Goal: Information Seeking & Learning: Learn about a topic

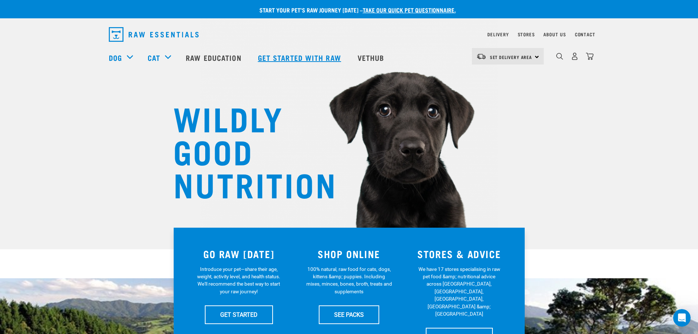
click at [304, 55] on link "Get started with Raw" at bounding box center [301, 57] width 100 height 29
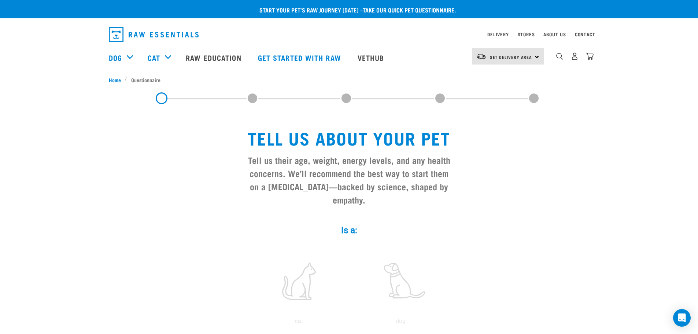
click at [126, 35] on img "dropdown navigation" at bounding box center [154, 34] width 90 height 15
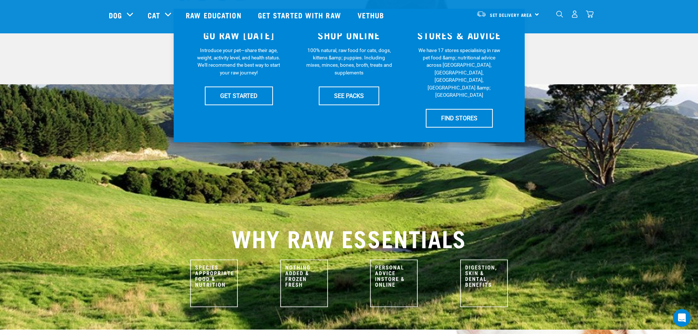
scroll to position [147, 0]
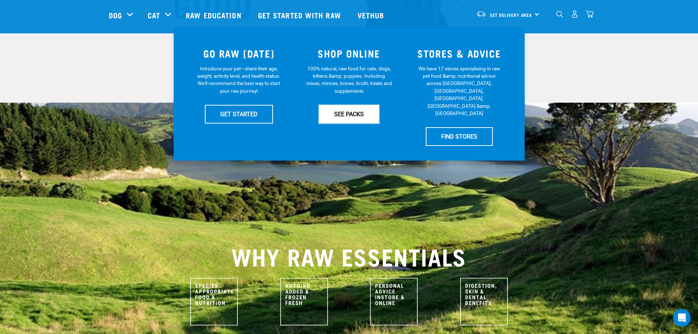
click at [372, 117] on link "SEE PACKS" at bounding box center [349, 114] width 60 height 18
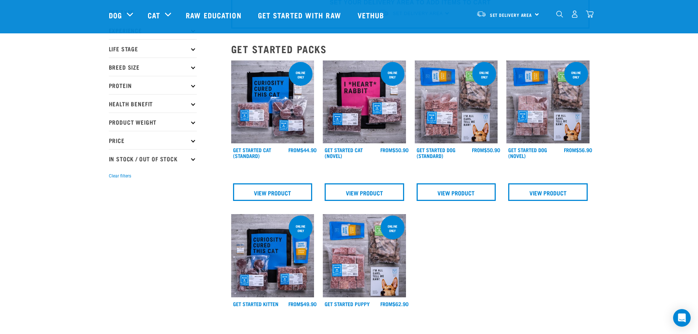
scroll to position [37, 0]
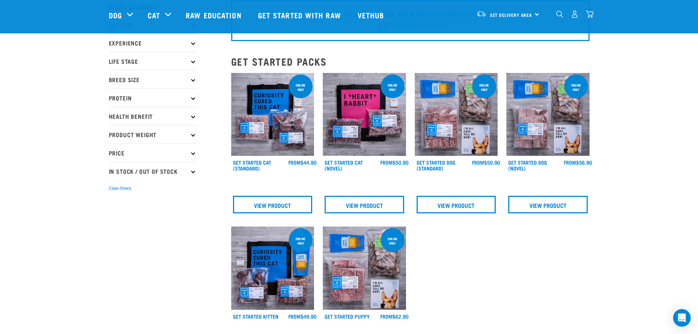
click at [474, 117] on img at bounding box center [456, 114] width 83 height 83
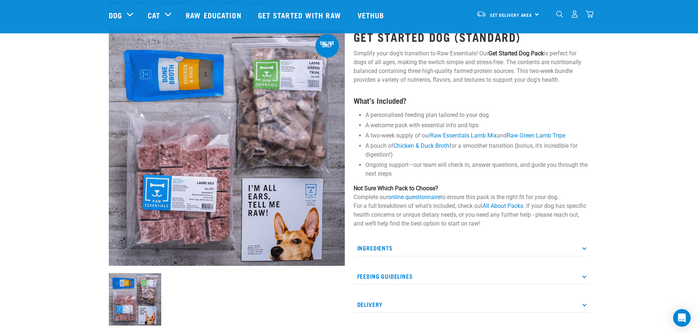
scroll to position [37, 0]
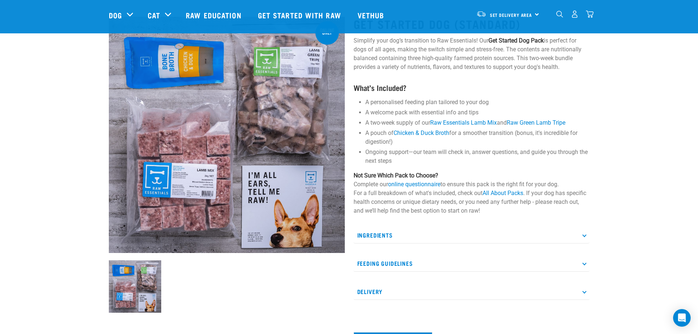
drag, startPoint x: 285, startPoint y: 155, endPoint x: 0, endPoint y: 138, distance: 285.3
click at [0, 138] on div "Start your pet’s raw journey today – take our quick pet questionnaire. Delivery…" at bounding box center [349, 200] width 698 height 474
drag, startPoint x: 48, startPoint y: 146, endPoint x: 25, endPoint y: 129, distance: 28.5
click at [25, 129] on div "Start your pet’s raw journey today – take our quick pet questionnaire. Delivery…" at bounding box center [349, 200] width 698 height 474
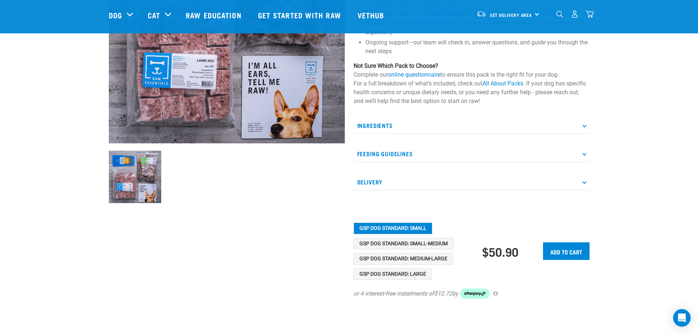
scroll to position [147, 0]
click at [434, 125] on p "Ingredients" at bounding box center [472, 125] width 236 height 16
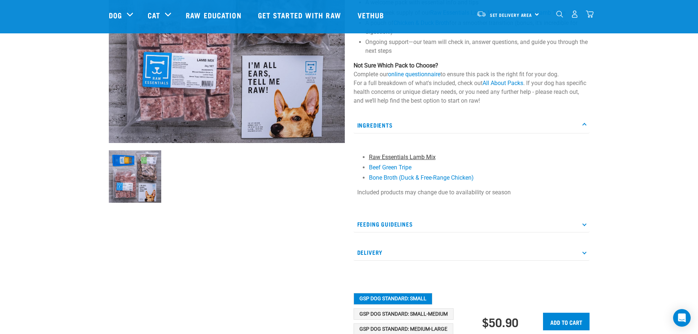
click at [415, 157] on link "Raw Essentials Lamb Mix" at bounding box center [402, 157] width 67 height 7
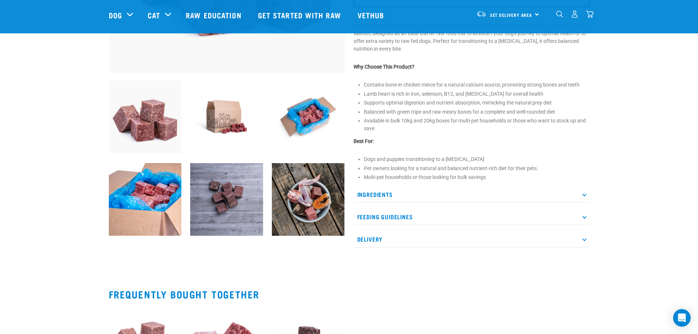
scroll to position [220, 0]
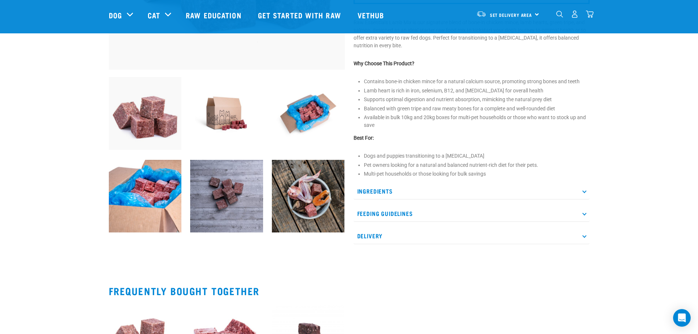
click at [419, 195] on p "Ingredients" at bounding box center [472, 191] width 236 height 16
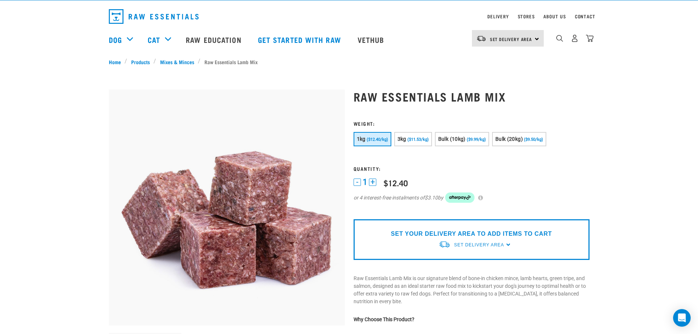
scroll to position [0, 0]
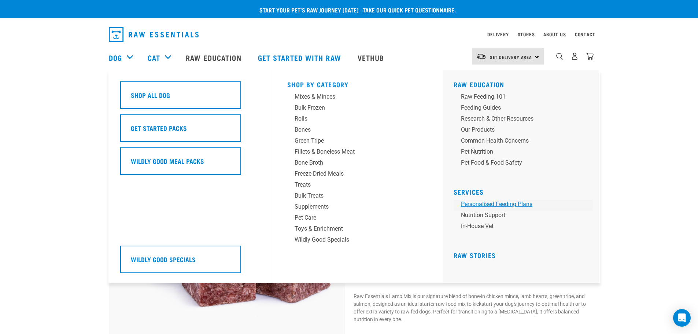
click at [508, 205] on link "Personalised Feeding Plans" at bounding box center [523, 205] width 139 height 11
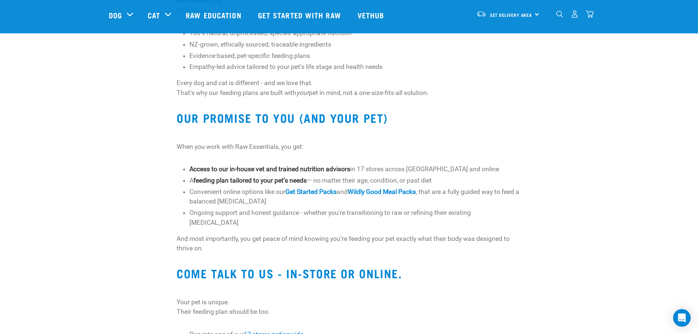
scroll to position [477, 0]
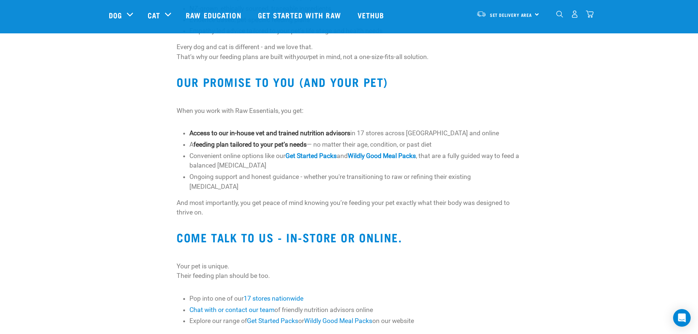
drag, startPoint x: 506, startPoint y: 189, endPoint x: 437, endPoint y: 234, distance: 81.6
click at [437, 234] on h2 "Come talk to us - in-store or online." at bounding box center [349, 237] width 345 height 13
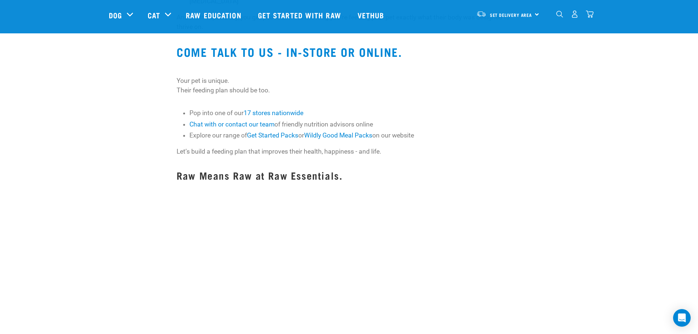
scroll to position [623, 0]
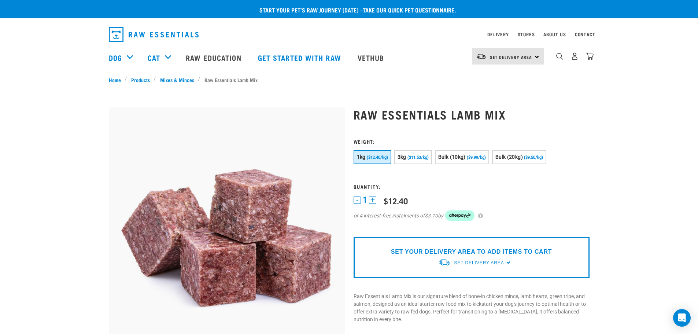
click at [160, 37] on img "dropdown navigation" at bounding box center [154, 34] width 90 height 15
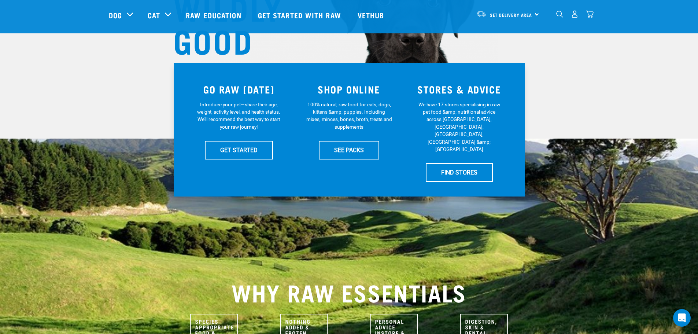
scroll to position [110, 0]
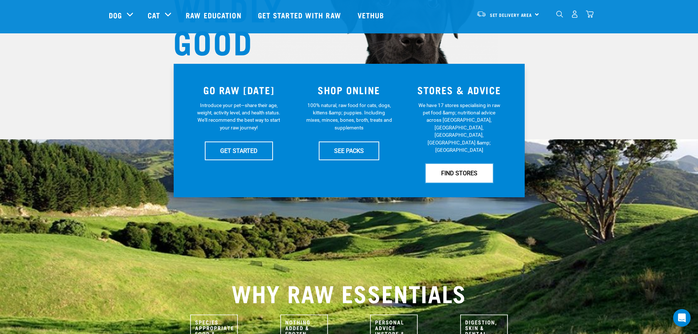
click at [448, 164] on link "FIND STORES" at bounding box center [459, 173] width 67 height 18
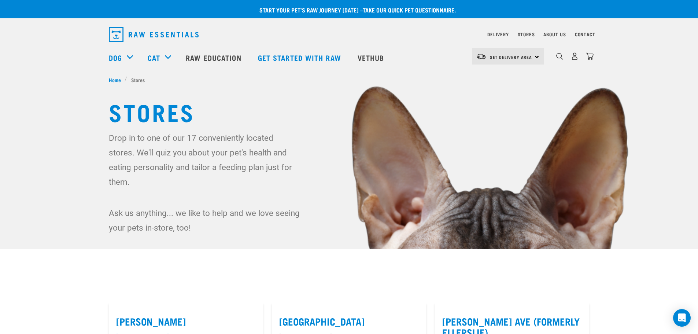
click at [128, 31] on img "dropdown navigation" at bounding box center [154, 34] width 90 height 15
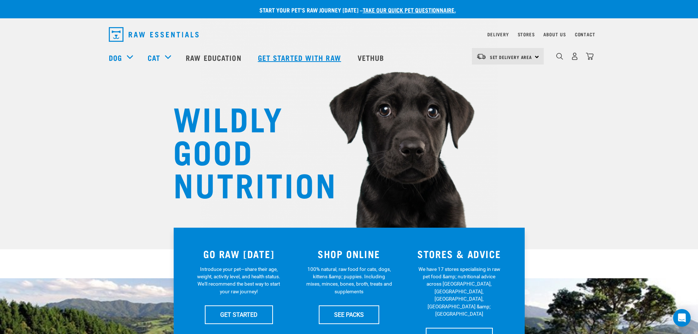
click at [333, 52] on link "Get started with Raw" at bounding box center [301, 57] width 100 height 29
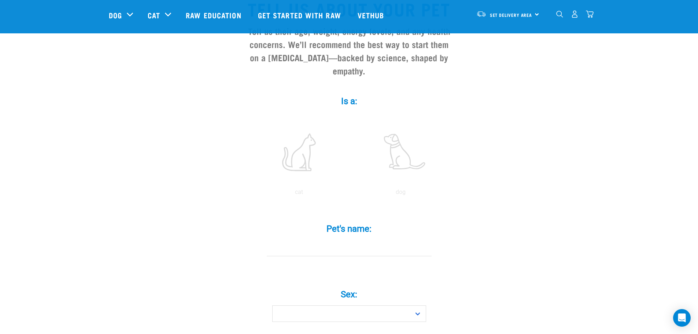
scroll to position [73, 0]
click at [227, 19] on link "Raw Education" at bounding box center [215, 14] width 72 height 29
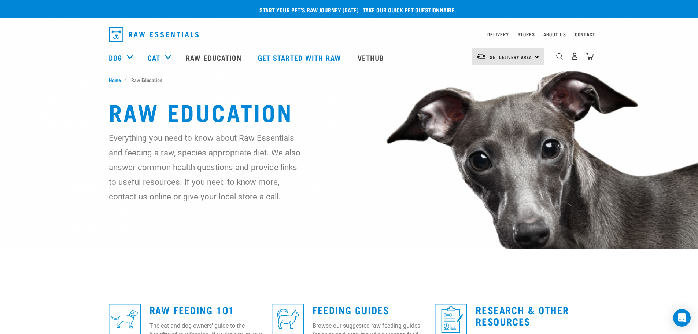
click at [146, 34] on img "dropdown navigation" at bounding box center [154, 34] width 90 height 15
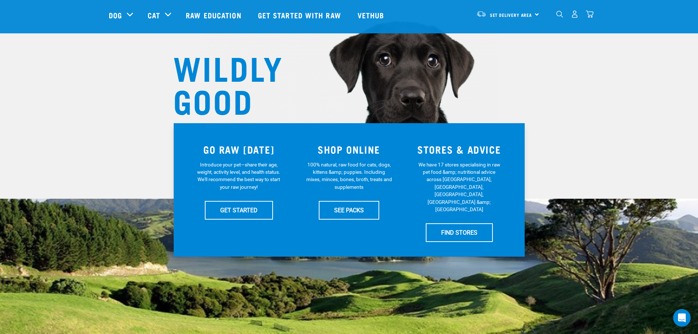
scroll to position [110, 0]
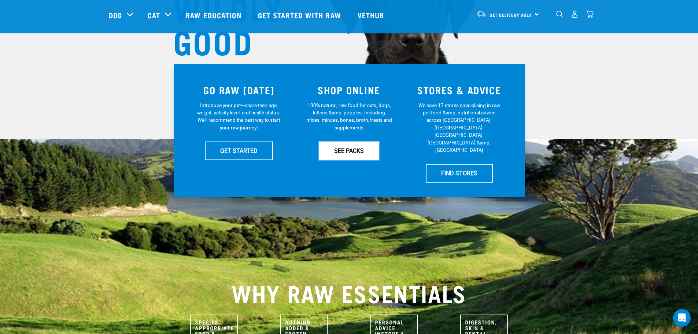
click at [367, 145] on link "SEE PACKS" at bounding box center [349, 151] width 60 height 18
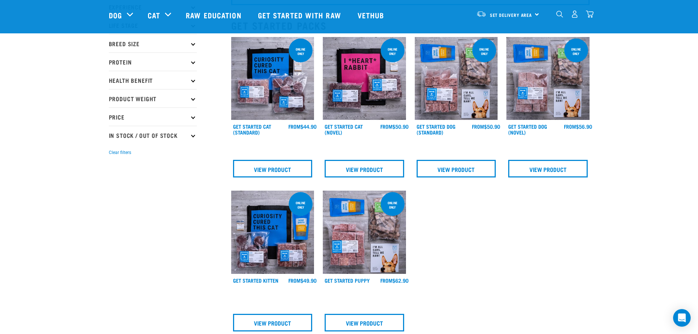
scroll to position [73, 0]
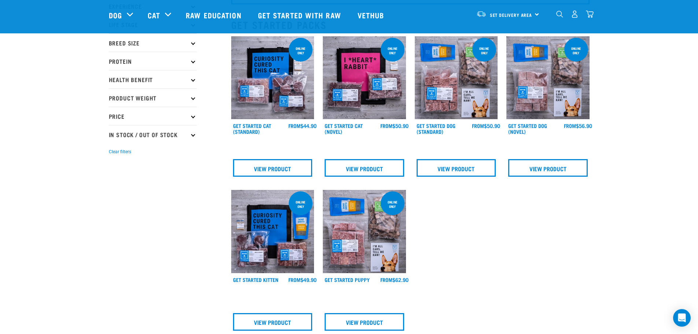
click at [361, 78] on img at bounding box center [364, 77] width 83 height 83
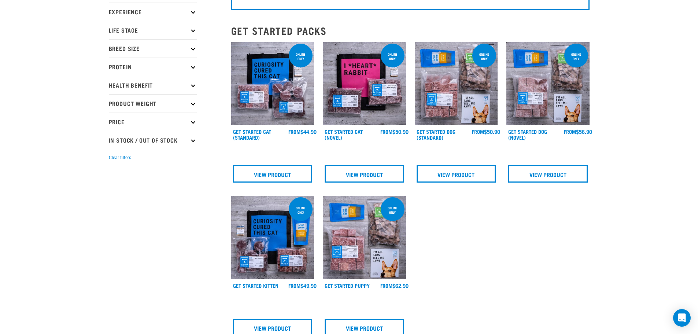
click at [477, 90] on img at bounding box center [456, 83] width 83 height 83
